Goal: Task Accomplishment & Management: Use online tool/utility

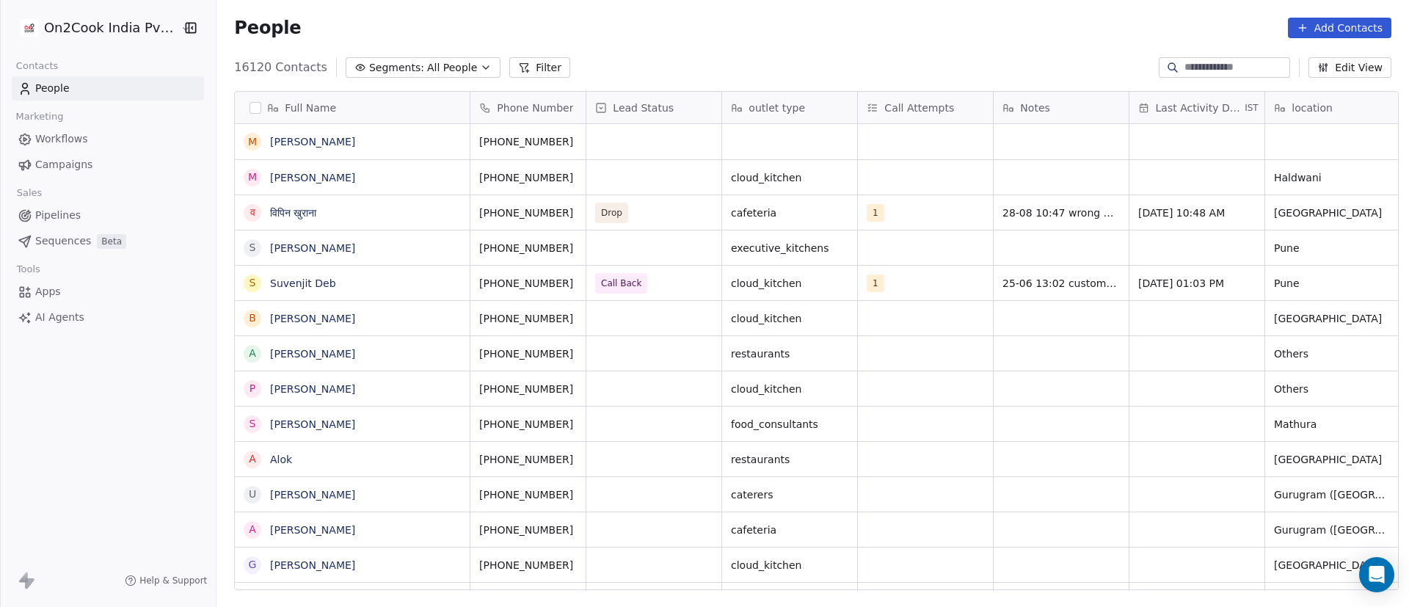
scroll to position [517, 1182]
click at [520, 71] on button "Filter" at bounding box center [539, 67] width 61 height 21
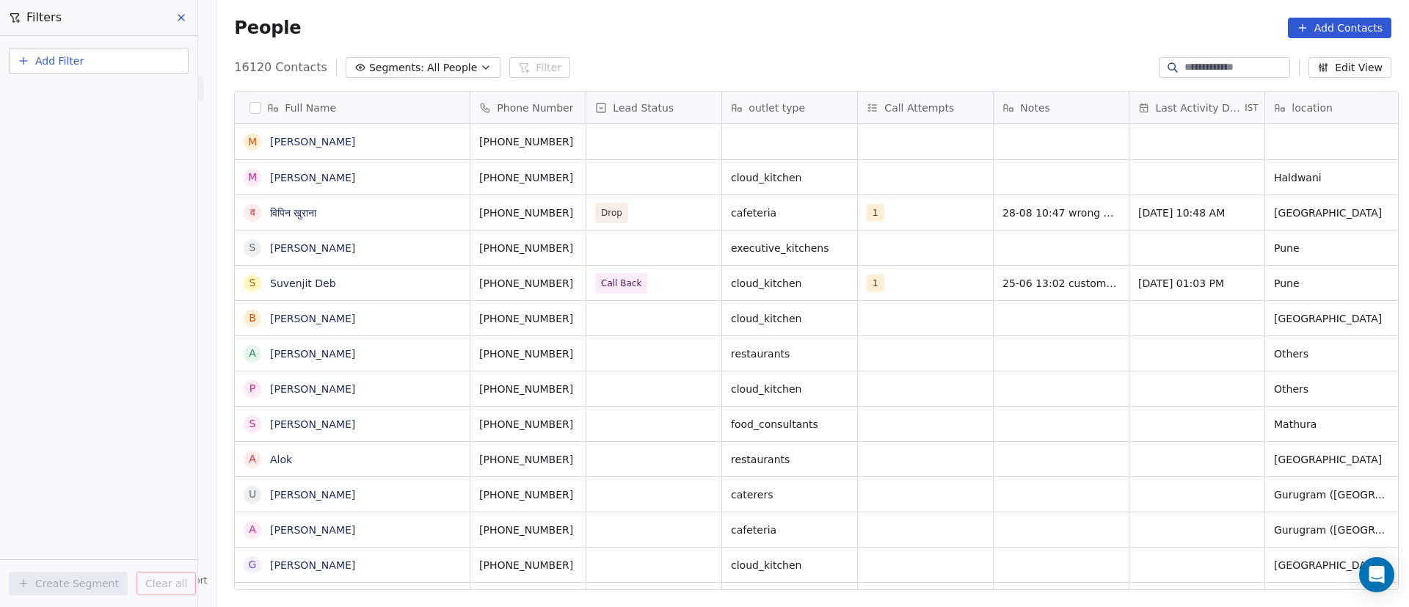
click at [107, 68] on button "Add Filter" at bounding box center [99, 61] width 180 height 26
click at [137, 94] on div "Contact properties" at bounding box center [98, 95] width 149 height 15
type input "***"
click at [86, 151] on div "Assignee" at bounding box center [98, 148] width 149 height 15
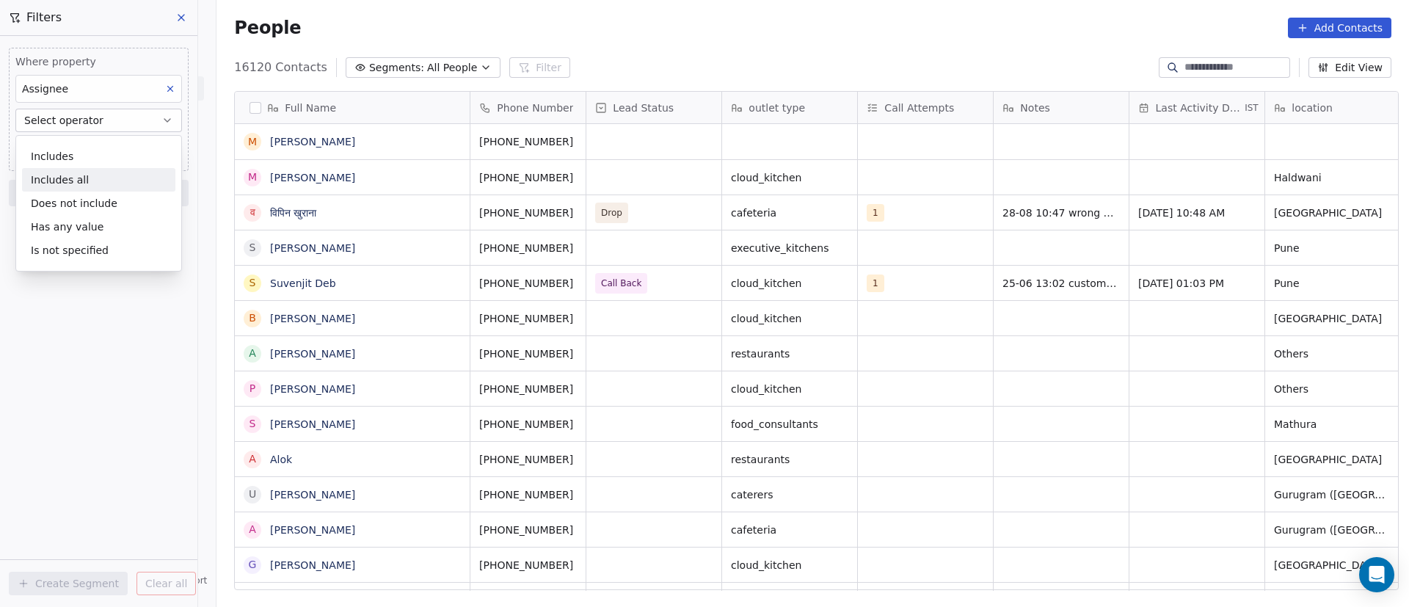
click at [95, 174] on div "Includes all" at bounding box center [98, 179] width 153 height 23
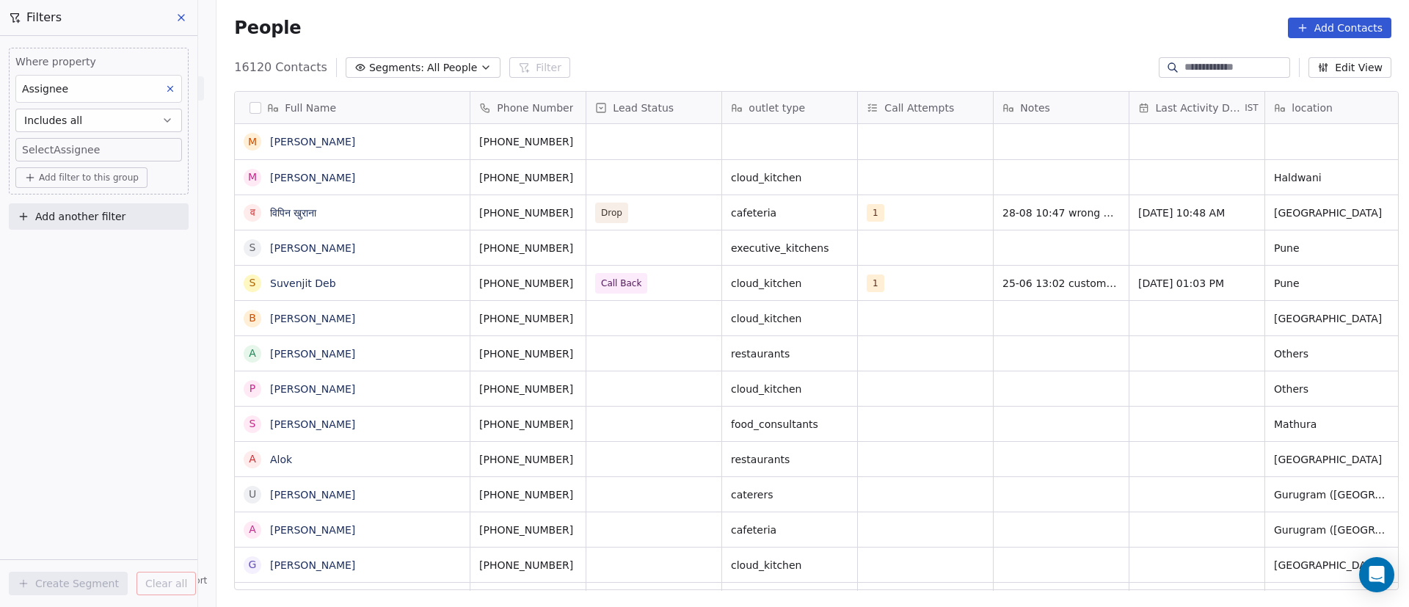
click at [111, 153] on body "On2Cook India Pvt. Ltd. Contacts People Marketing Workflows Campaigns Sales Pip…" at bounding box center [704, 303] width 1409 height 607
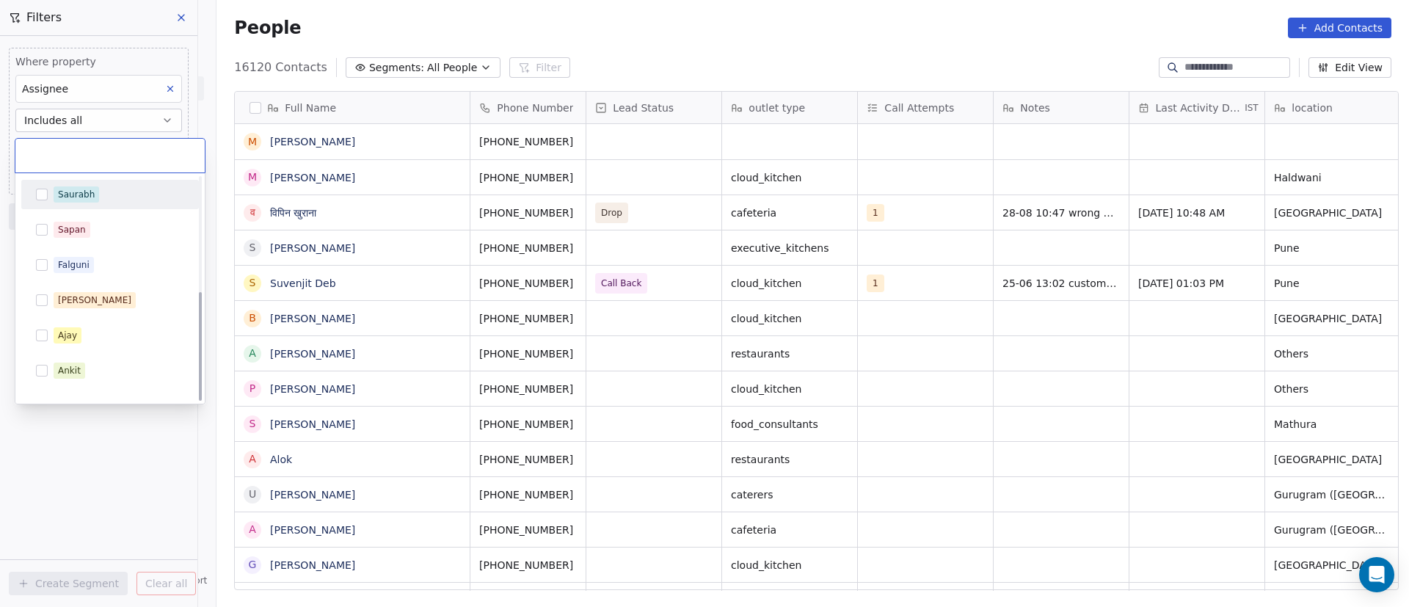
scroll to position [233, 0]
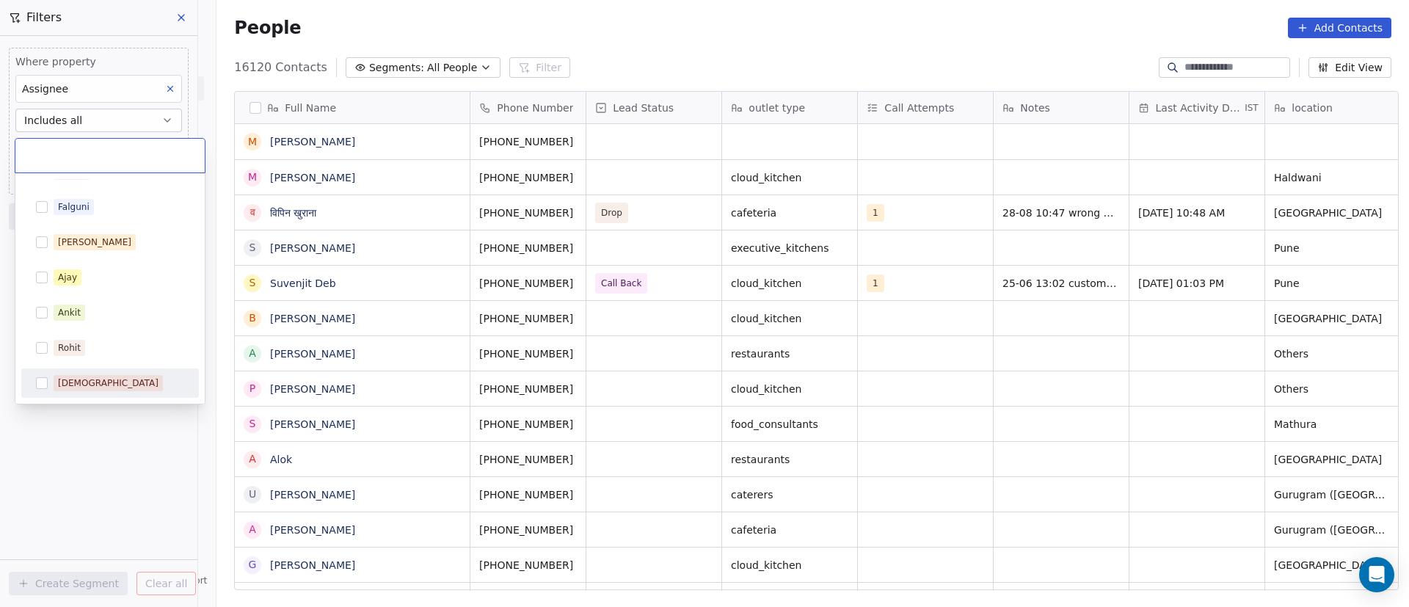
click at [76, 387] on div "[DEMOGRAPHIC_DATA]" at bounding box center [108, 383] width 101 height 13
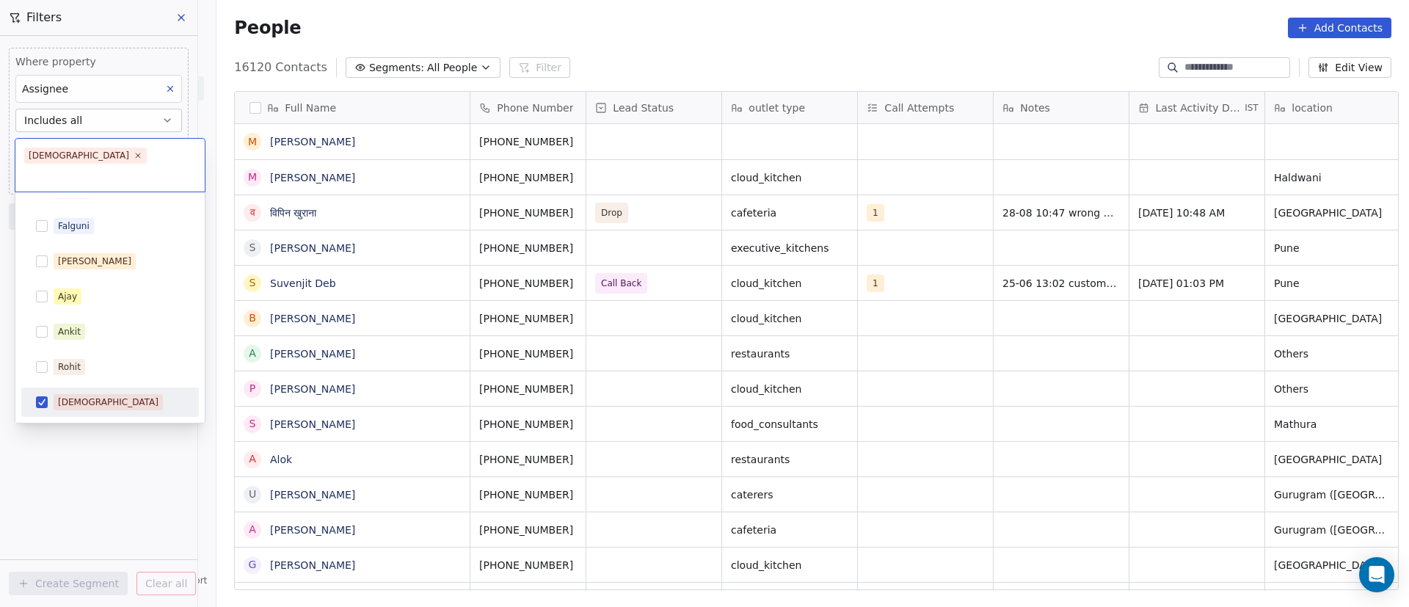
click at [117, 463] on html "On2Cook India Pvt. Ltd. Contacts People Marketing Workflows Campaigns Sales Pip…" at bounding box center [704, 303] width 1409 height 607
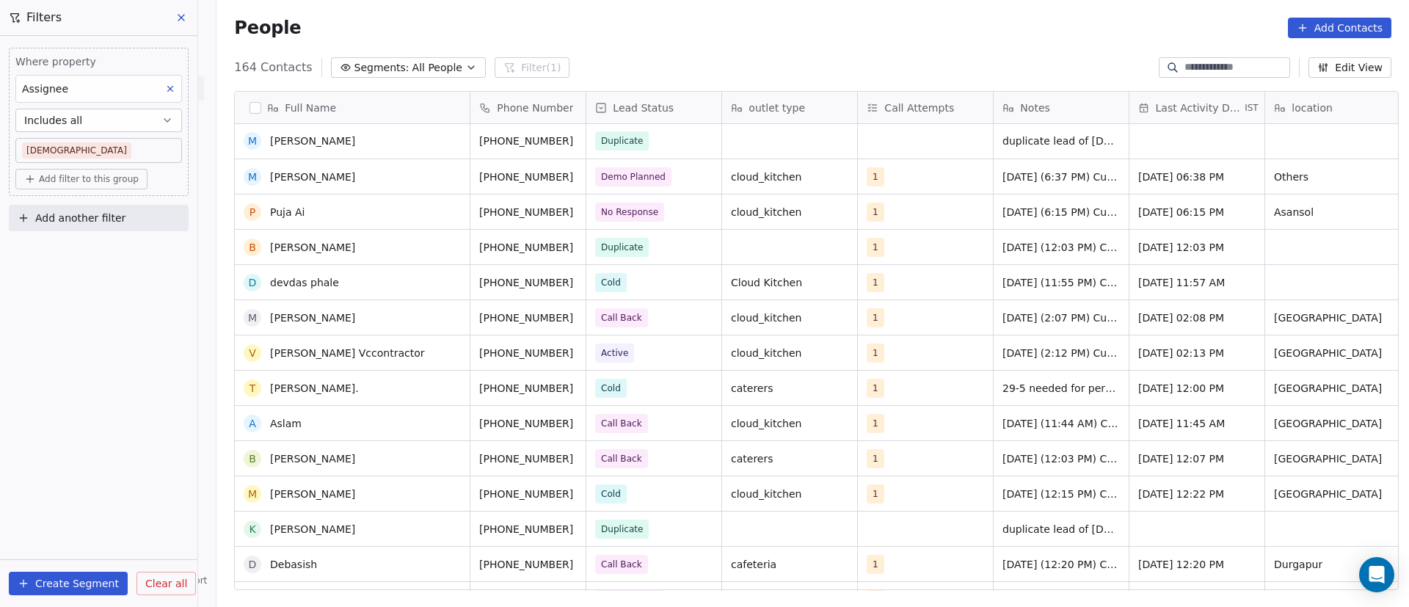
scroll to position [0, 0]
